Goal: Check status: Check status

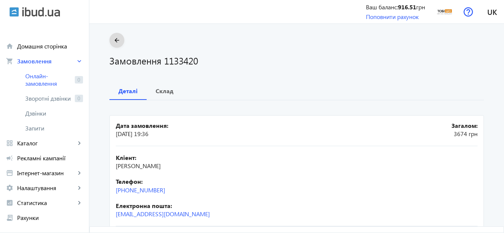
click at [119, 42] on mat-icon "arrow_back" at bounding box center [116, 40] width 9 height 9
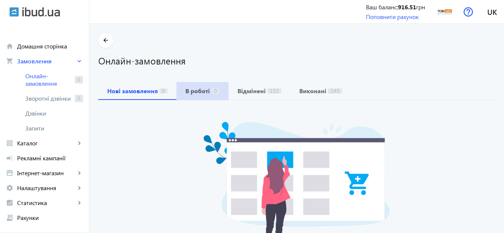
click at [206, 85] on span "В роботі 0" at bounding box center [202, 91] width 34 height 18
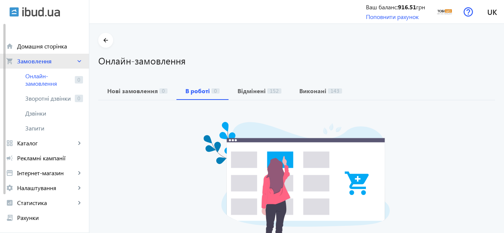
click at [47, 60] on span "Замовлення" at bounding box center [46, 60] width 58 height 7
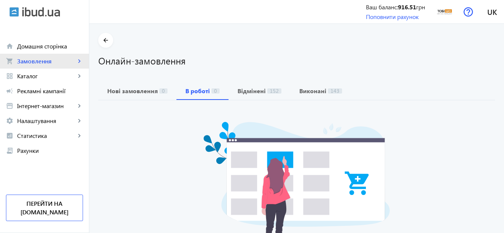
click at [47, 60] on span "Замовлення" at bounding box center [46, 60] width 58 height 7
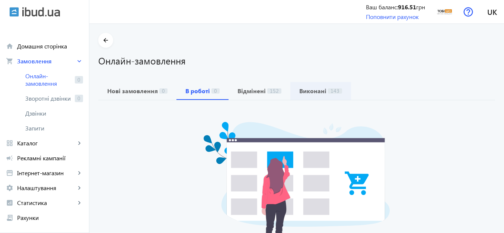
click at [299, 89] on b "Виконані" at bounding box center [312, 91] width 27 height 6
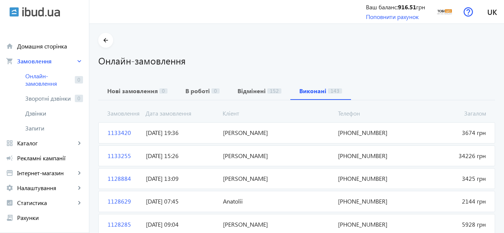
click at [109, 132] on span "1133420" at bounding box center [124, 132] width 38 height 8
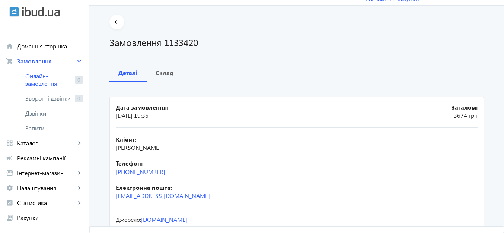
scroll to position [16, 0]
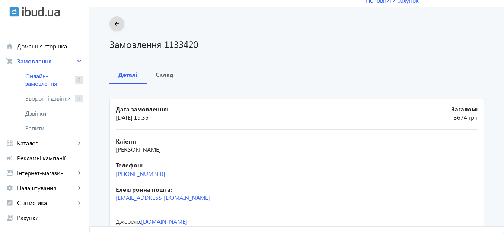
click at [114, 20] on mat-icon "arrow_back" at bounding box center [116, 23] width 9 height 9
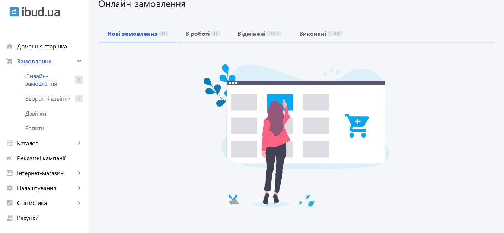
scroll to position [92, 0]
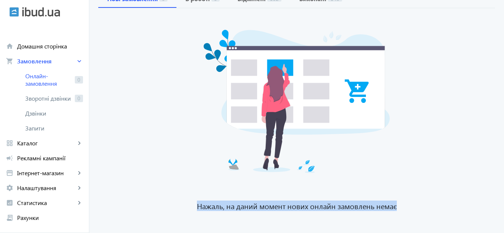
drag, startPoint x: 503, startPoint y: 162, endPoint x: 507, endPoint y: 94, distance: 68.2
click at [504, 94] on html "arrow_back home Домашня сторінка shopping_cart Замовлення keyboard_arrow_right …" at bounding box center [252, 75] width 504 height 334
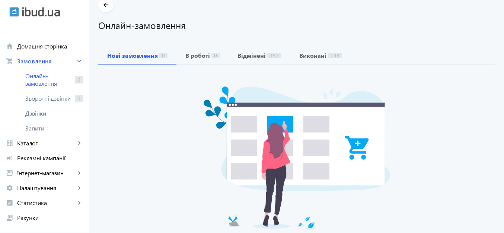
scroll to position [17, 0]
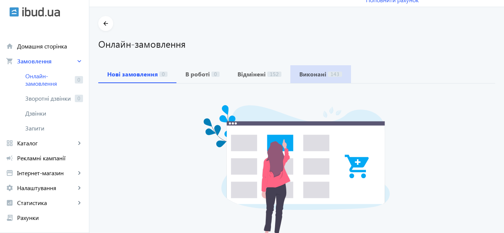
click at [322, 71] on span "Виконані 143" at bounding box center [320, 74] width 43 height 6
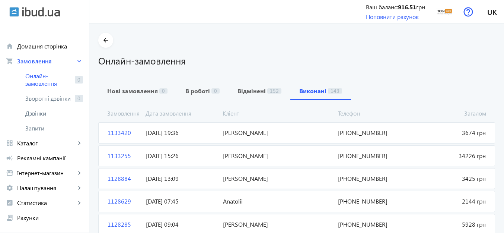
click at [117, 130] on span "1133420" at bounding box center [124, 132] width 38 height 8
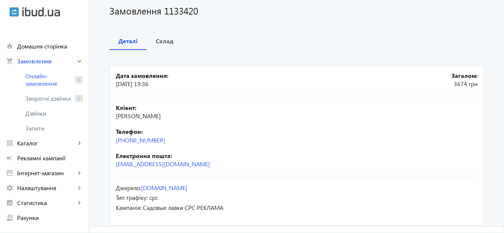
scroll to position [34, 0]
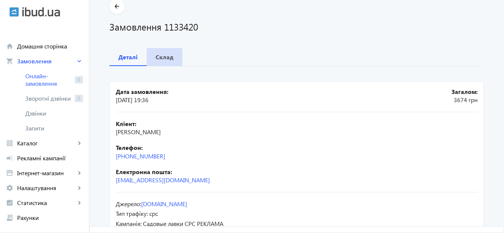
click at [169, 55] on b "Склад" at bounding box center [165, 57] width 18 height 6
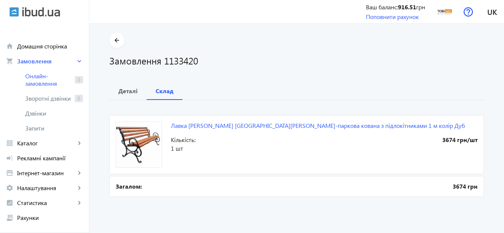
click at [126, 184] on b "Загалом:" at bounding box center [129, 186] width 26 height 8
click at [147, 143] on img at bounding box center [139, 144] width 46 height 46
click at [115, 38] on mat-icon "arrow_back" at bounding box center [116, 40] width 9 height 9
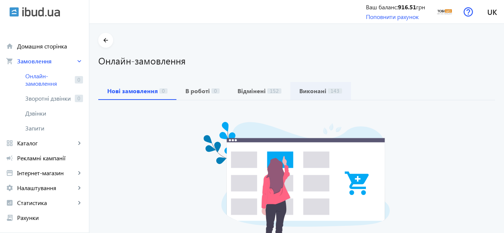
click at [321, 94] on span "Виконані 143" at bounding box center [320, 91] width 43 height 6
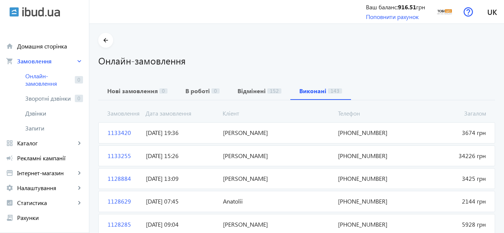
drag, startPoint x: 115, startPoint y: 132, endPoint x: 279, endPoint y: 142, distance: 164.5
click at [280, 136] on span "Колосок Олег максимович" at bounding box center [277, 132] width 115 height 8
